Goal: Task Accomplishment & Management: Manage account settings

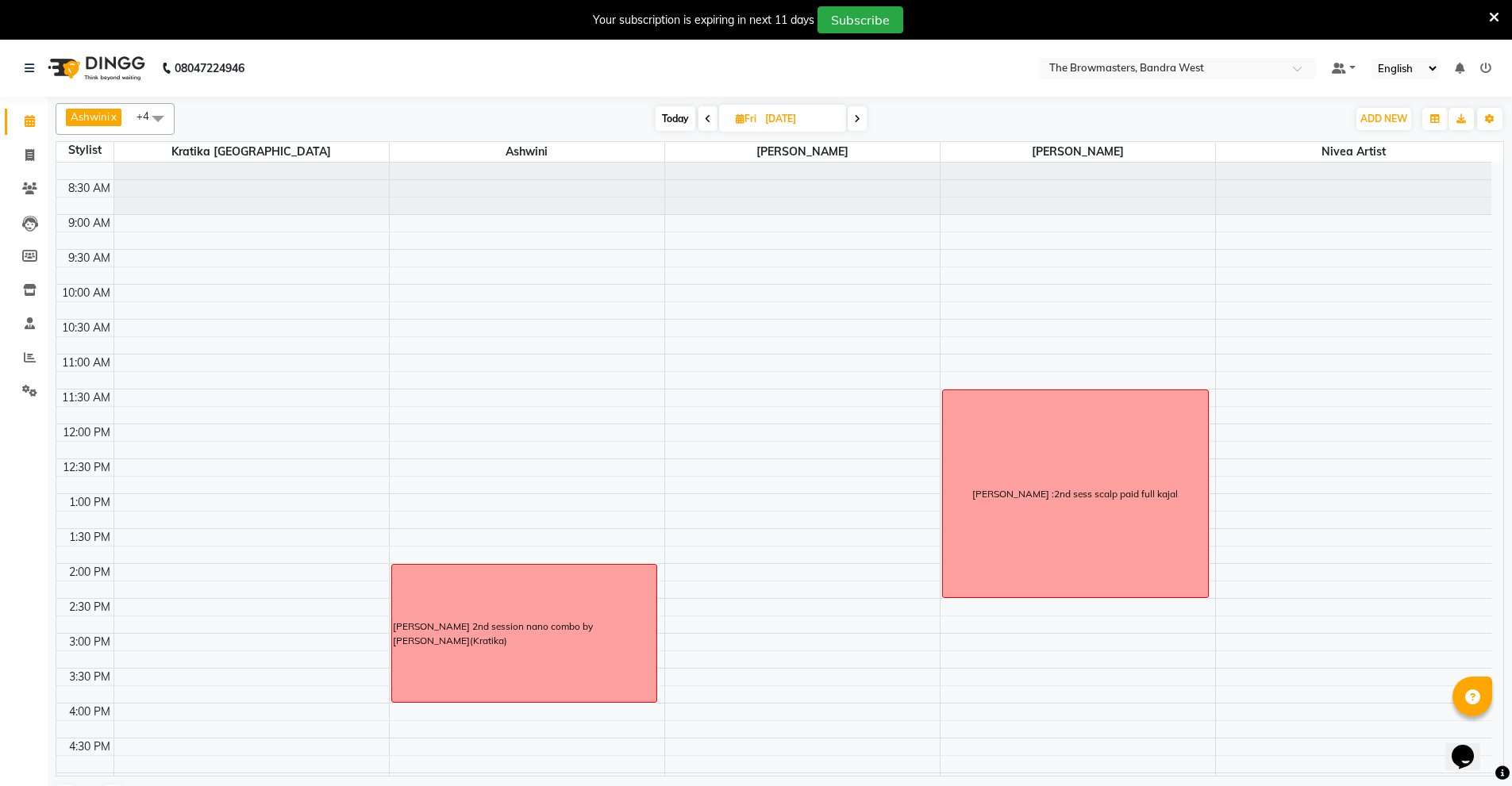
scroll to position [18, 0]
click at [793, 111] on input "[DATE]" at bounding box center [800, 119] width 80 height 24
select select "9"
select select "2025"
click at [751, 220] on span "3" at bounding box center [745, 220] width 26 height 26
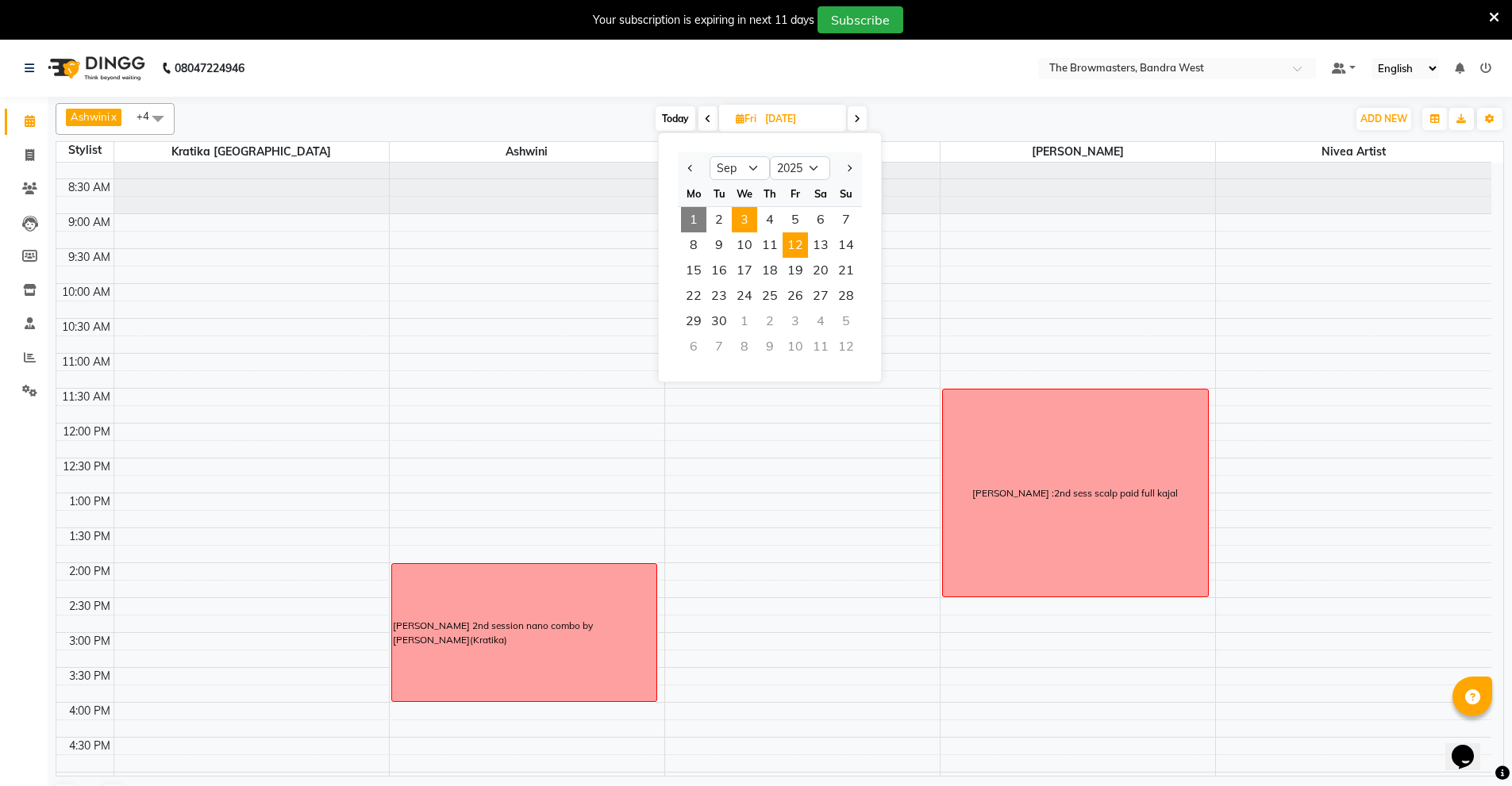
type input "[DATE]"
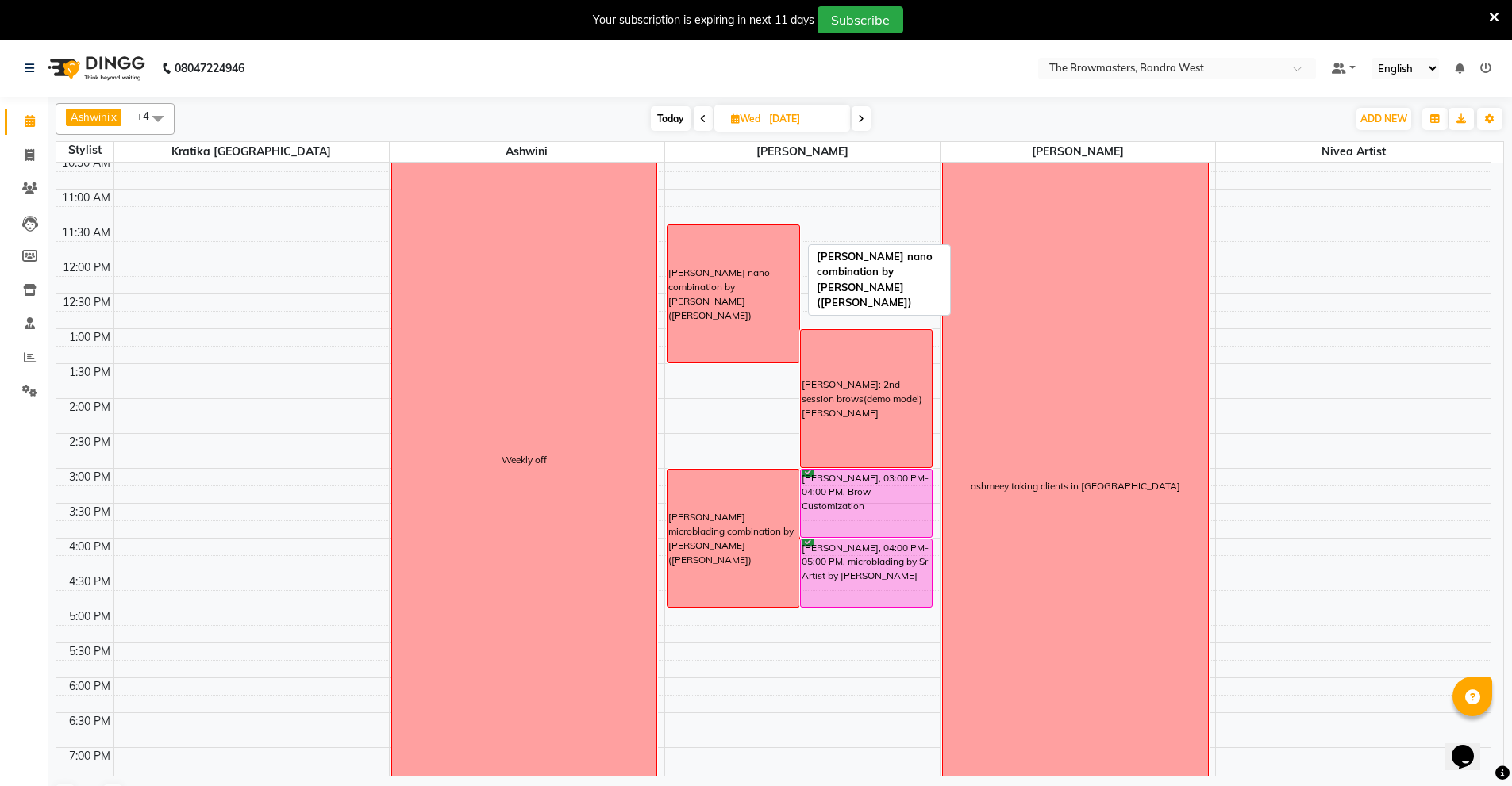
scroll to position [169, 0]
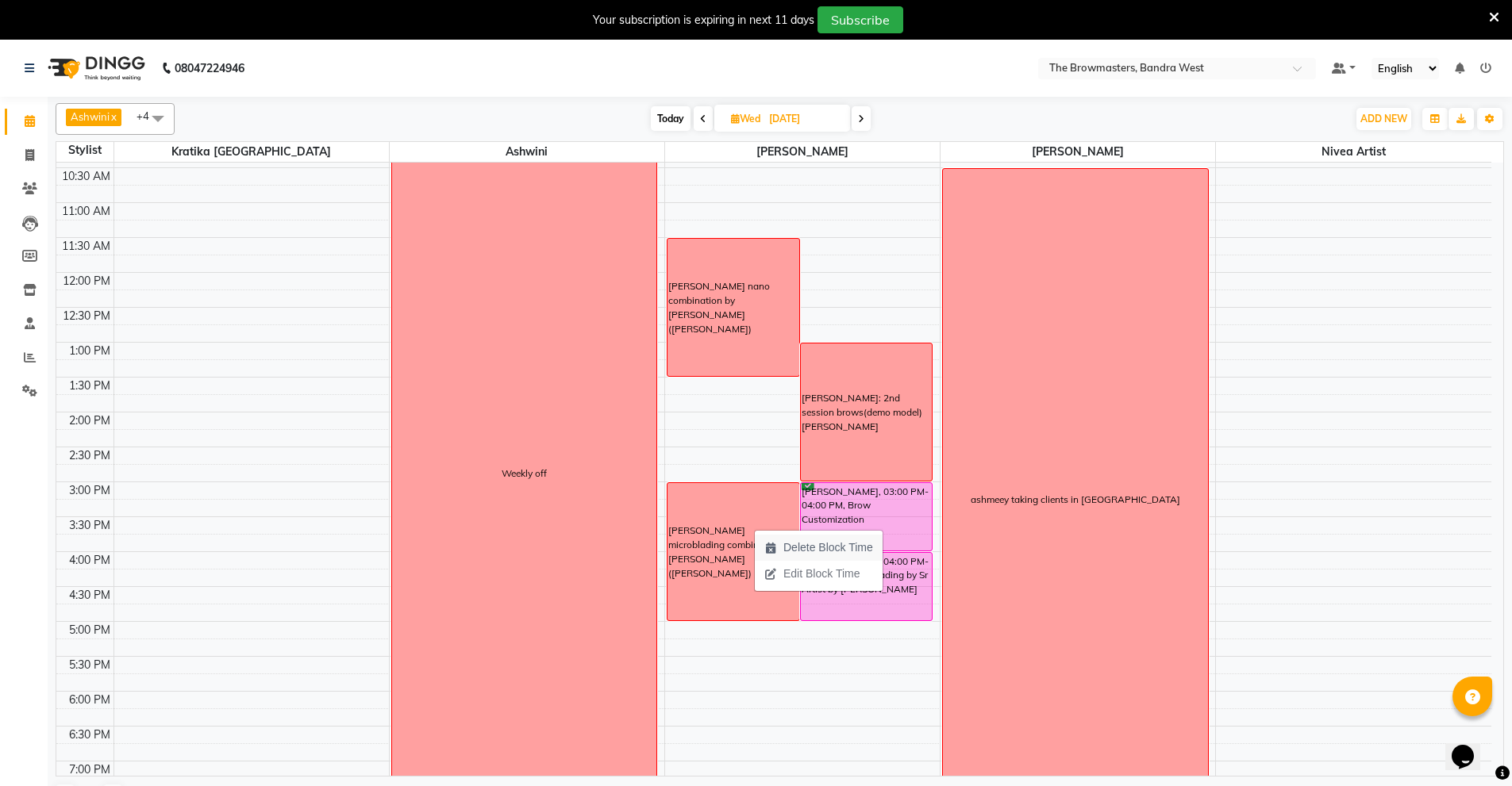
click at [817, 543] on span "Delete Block Time" at bounding box center [828, 548] width 90 height 16
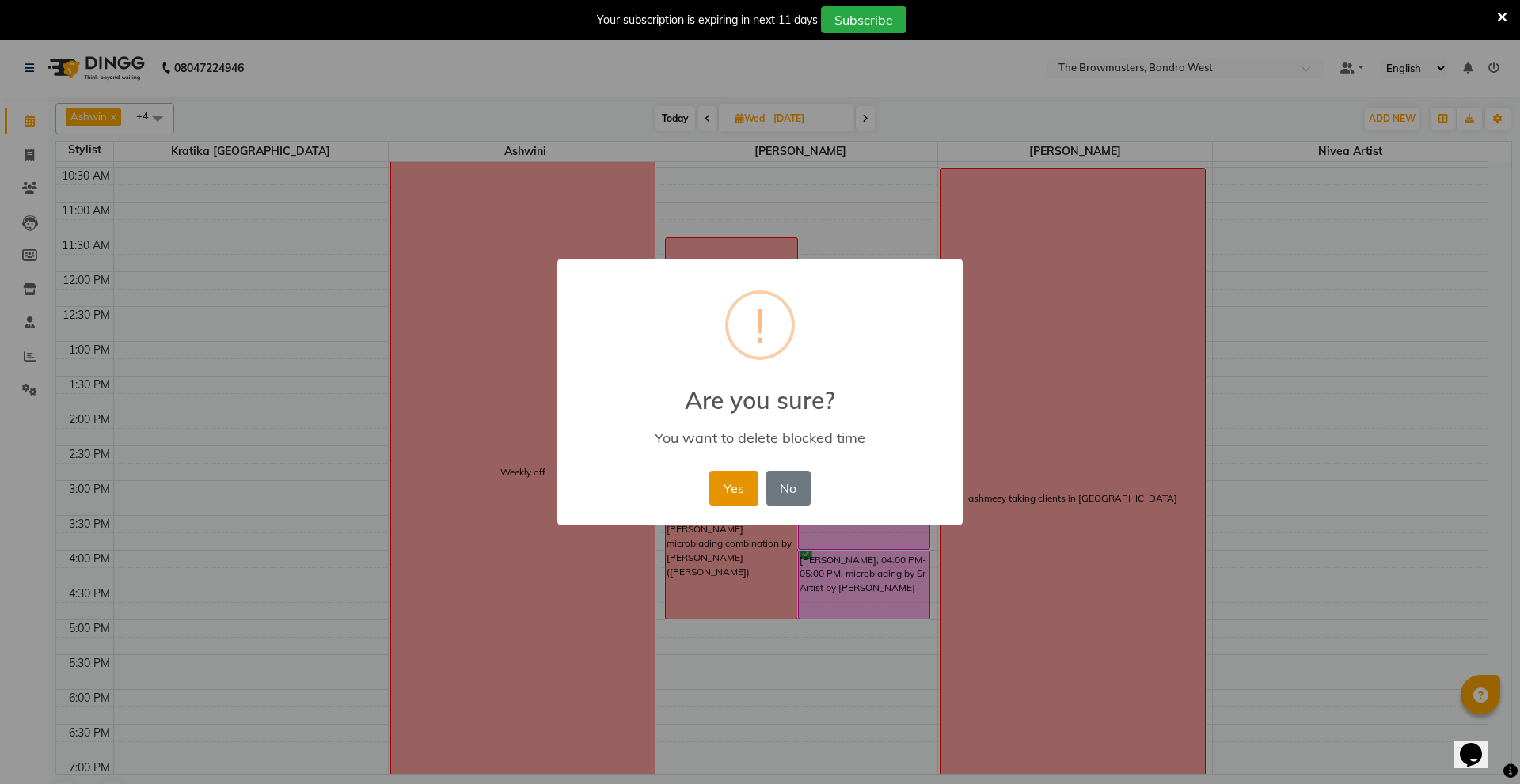
click at [736, 497] on button "Yes" at bounding box center [733, 488] width 48 height 35
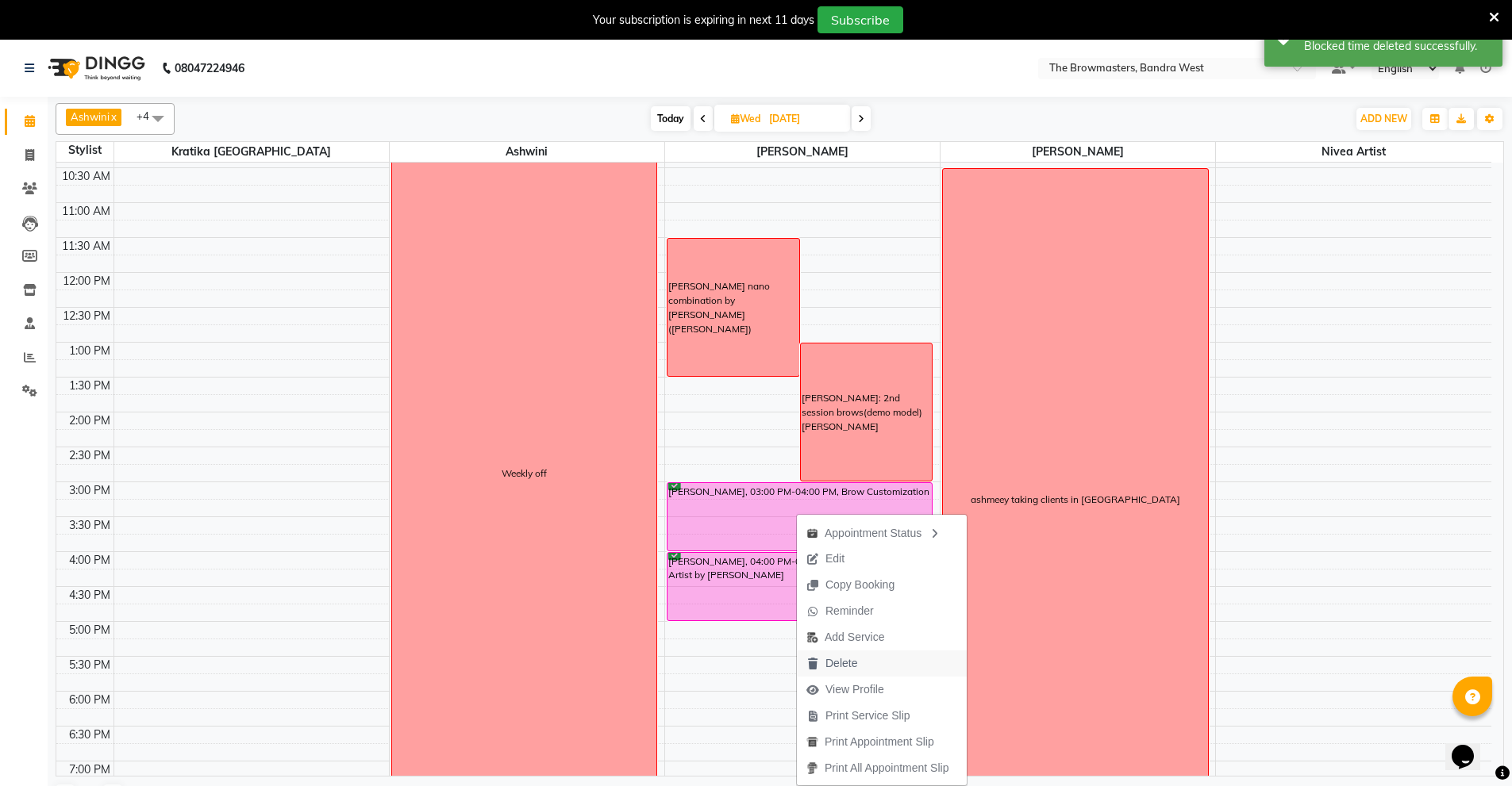
click at [853, 661] on span "Delete" at bounding box center [841, 663] width 32 height 16
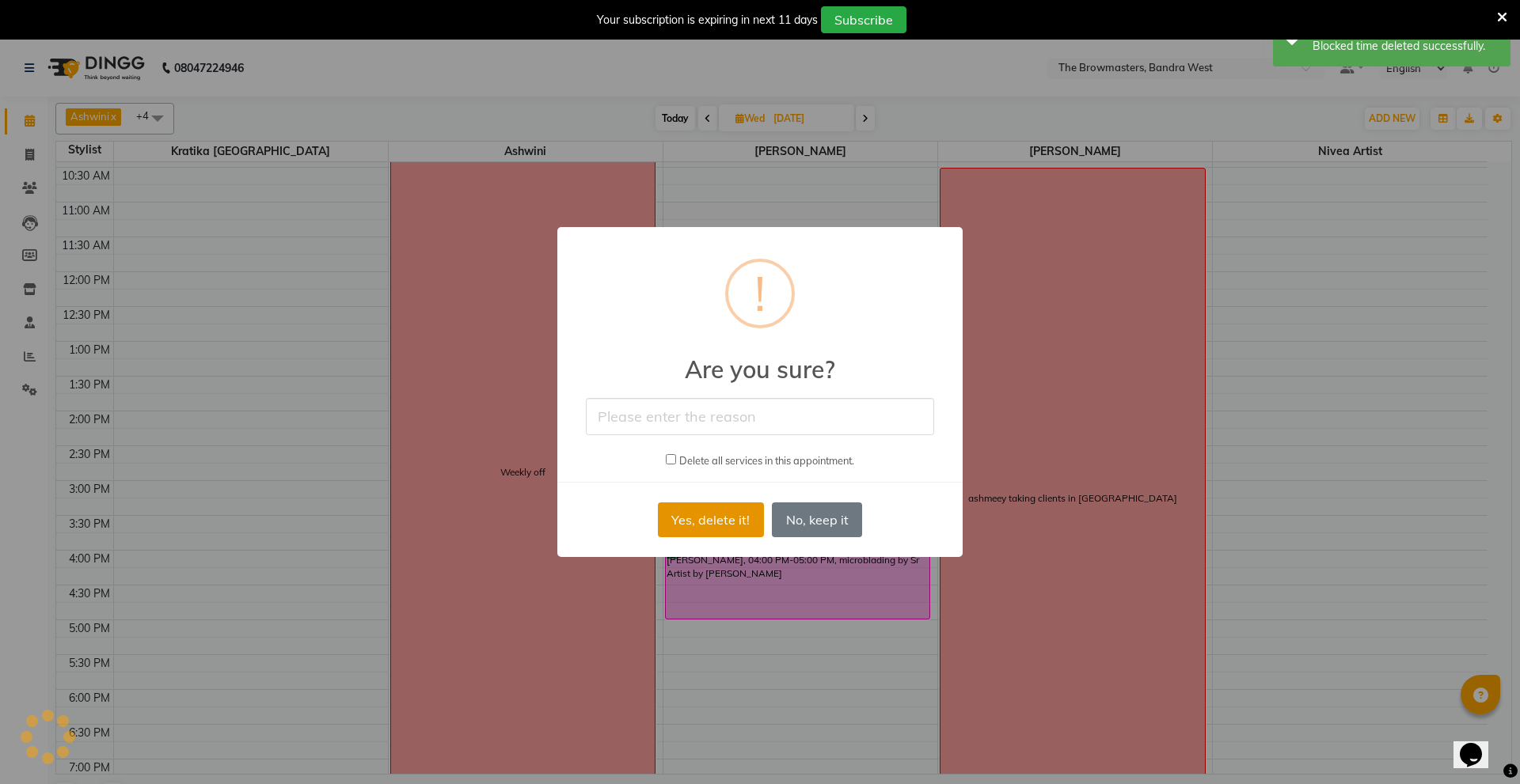
click at [736, 509] on button "Yes, delete it!" at bounding box center [711, 520] width 106 height 35
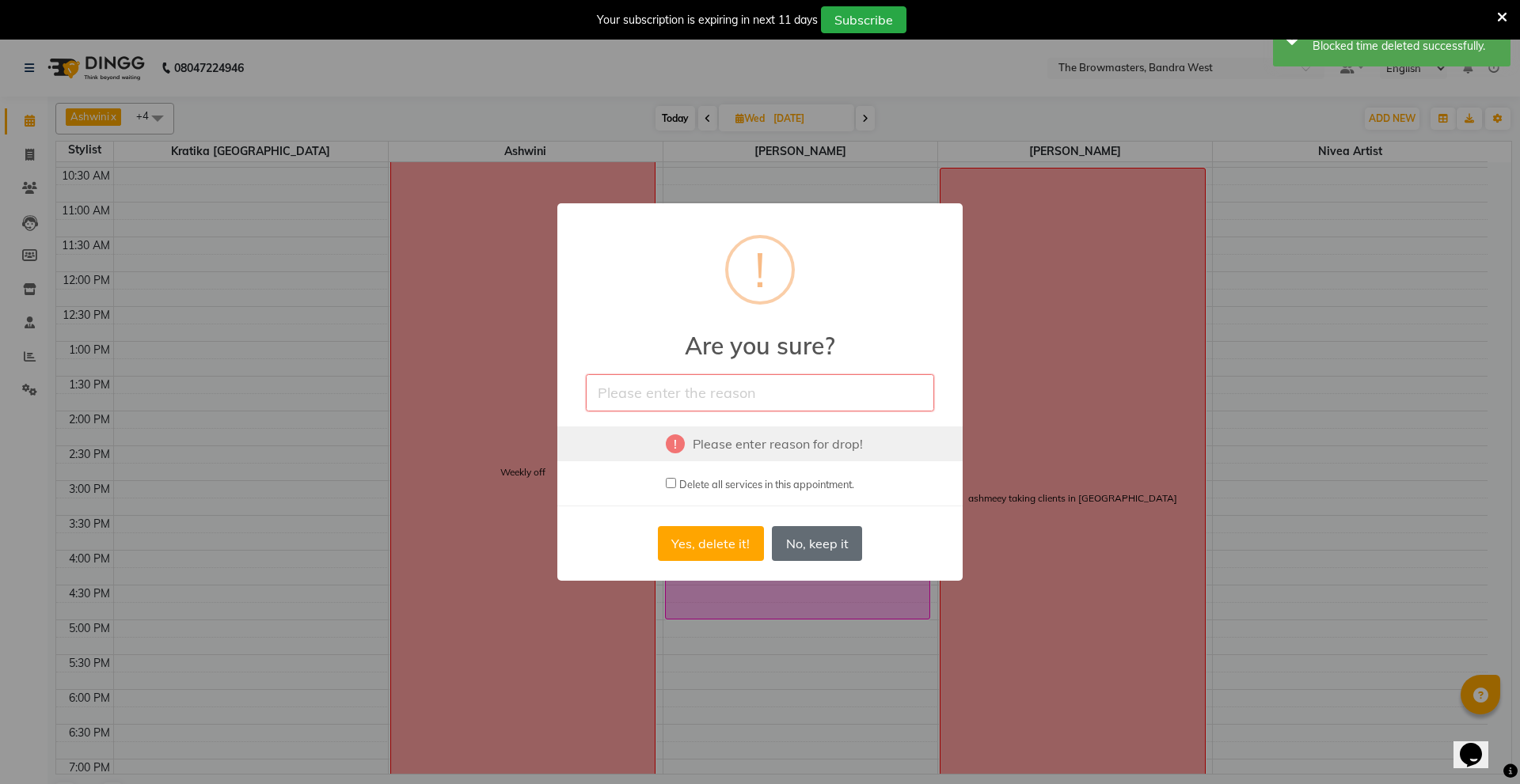
click at [828, 539] on button "No, keep it" at bounding box center [817, 544] width 90 height 35
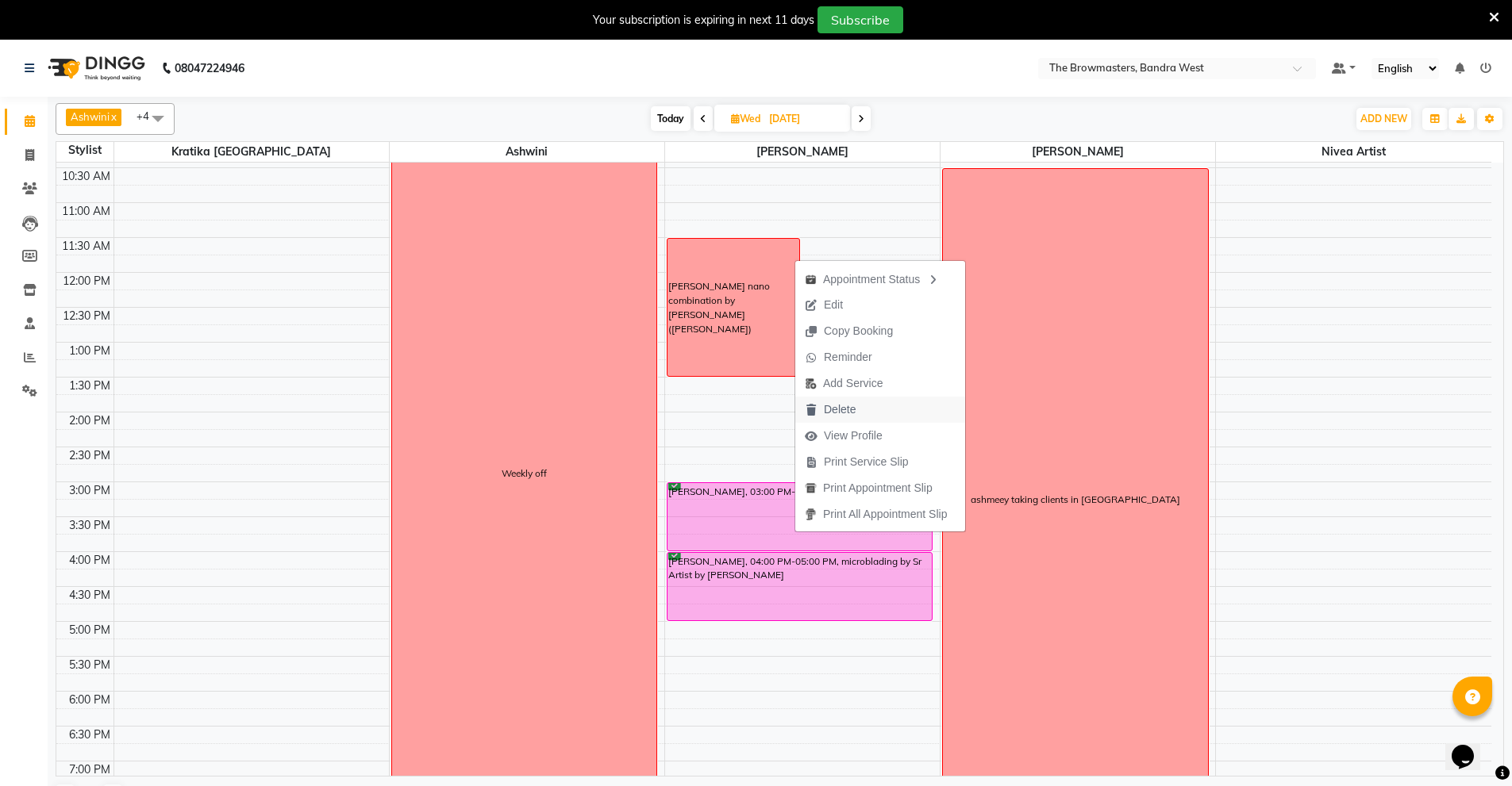
click at [852, 410] on span "Delete" at bounding box center [839, 410] width 32 height 16
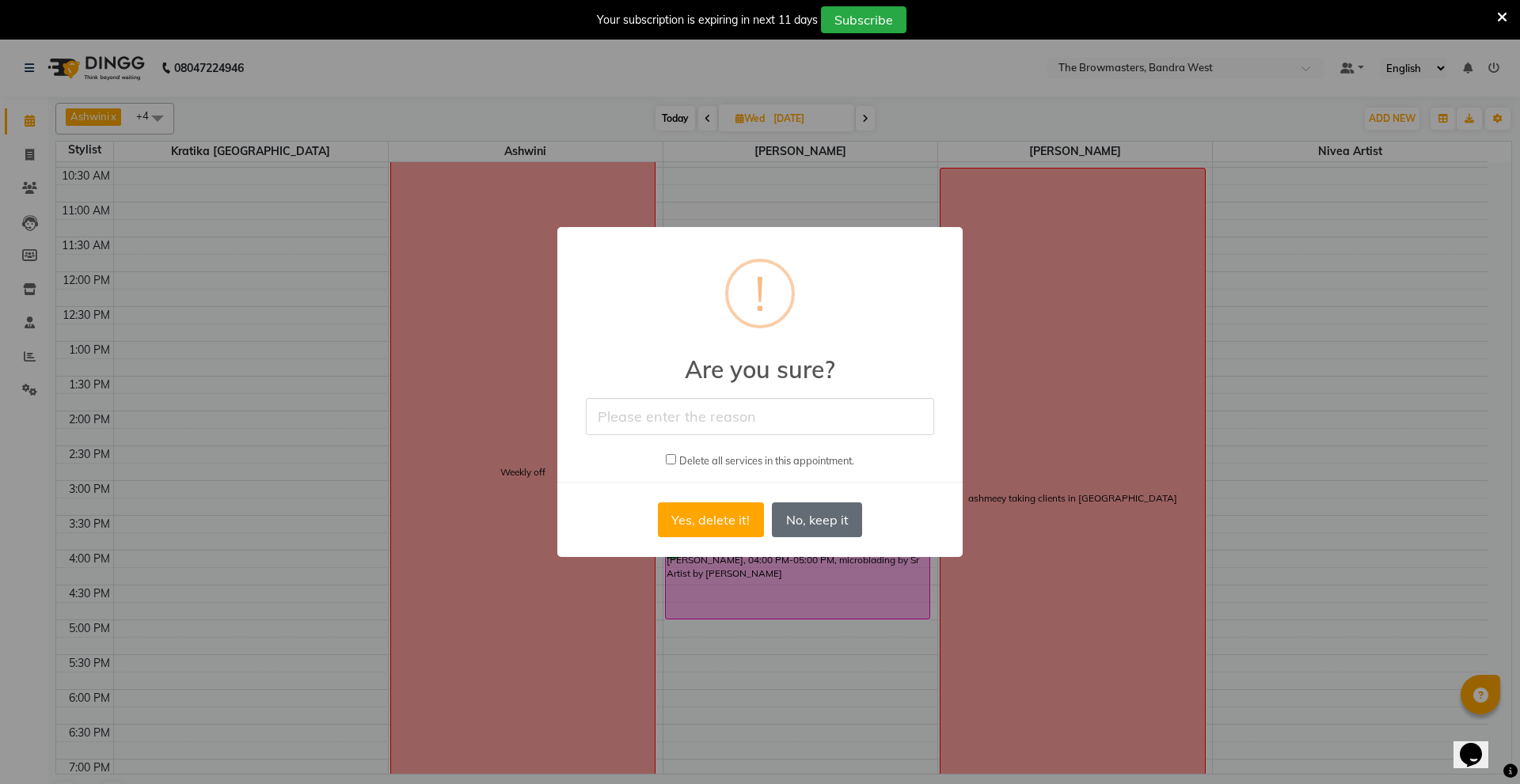
click at [825, 529] on button "No, keep it" at bounding box center [817, 520] width 90 height 35
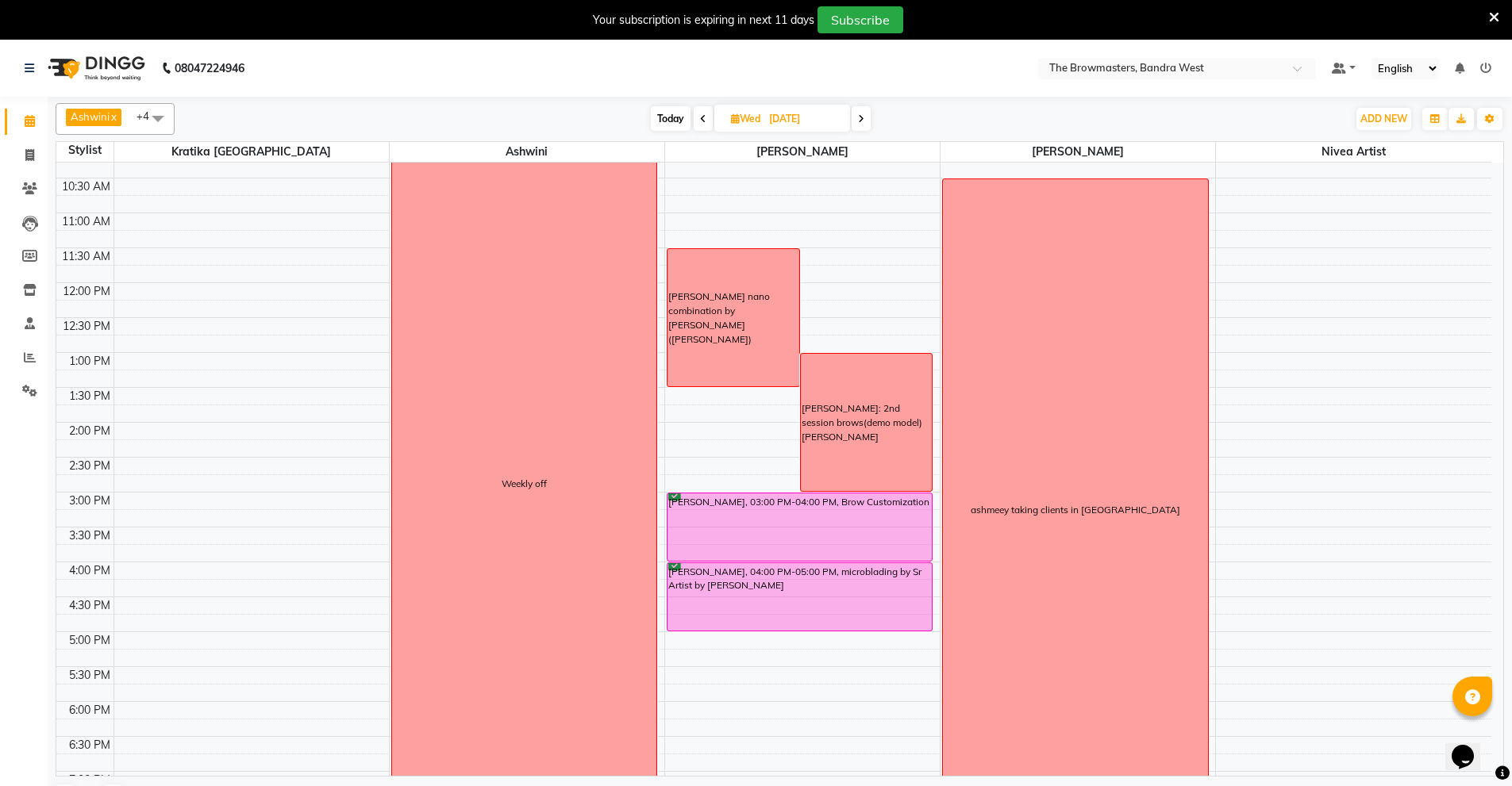
scroll to position [158, 0]
